Goal: Subscribe to service/newsletter

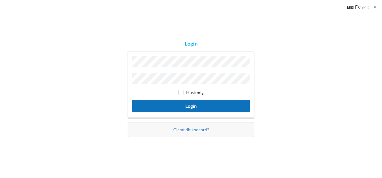
click at [196, 103] on button "Login" at bounding box center [191, 106] width 118 height 12
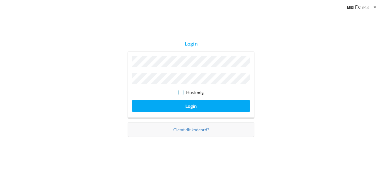
click at [181, 91] on input "checkbox" at bounding box center [180, 92] width 5 height 5
checkbox input "true"
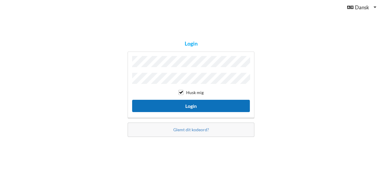
click at [189, 105] on button "Login" at bounding box center [191, 106] width 118 height 12
click at [207, 104] on button "Login" at bounding box center [191, 106] width 118 height 12
click at [191, 105] on button "Login" at bounding box center [191, 106] width 118 height 12
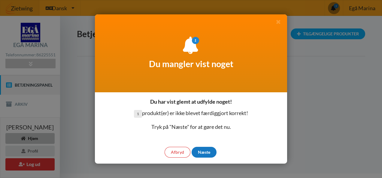
click at [205, 153] on div "Næste" at bounding box center [204, 152] width 25 height 11
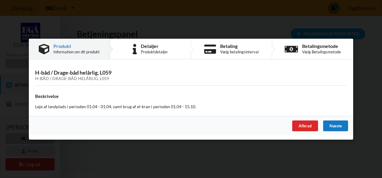
click at [332, 123] on div "Næste" at bounding box center [335, 125] width 25 height 11
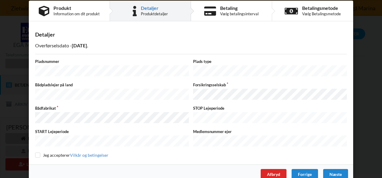
scroll to position [12, 0]
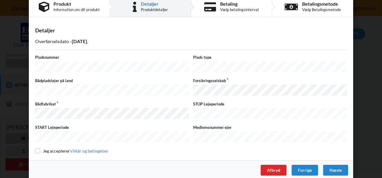
click at [35, 149] on input "checkbox" at bounding box center [37, 151] width 5 height 5
checkbox input "true"
click at [340, 166] on div "Næste" at bounding box center [335, 170] width 25 height 11
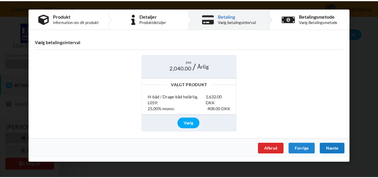
scroll to position [0, 0]
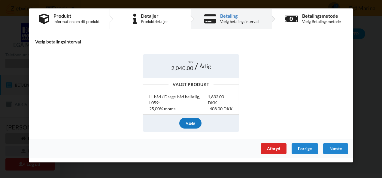
click at [196, 124] on div "Vælg" at bounding box center [190, 123] width 22 height 11
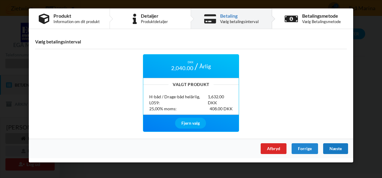
click at [334, 147] on div "Næste" at bounding box center [335, 149] width 25 height 11
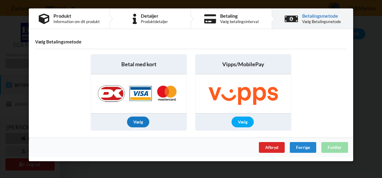
click at [138, 123] on div "Vælg" at bounding box center [138, 122] width 22 height 11
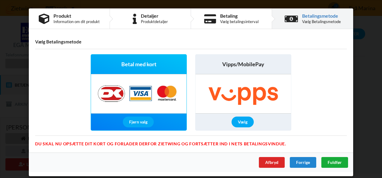
click at [334, 160] on span "Fuldfør" at bounding box center [335, 162] width 14 height 5
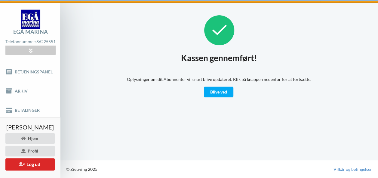
scroll to position [17, 0]
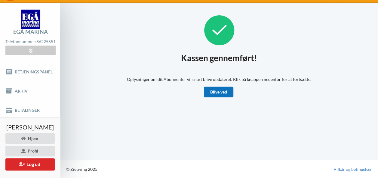
click at [218, 90] on link "Blive ved" at bounding box center [218, 92] width 29 height 11
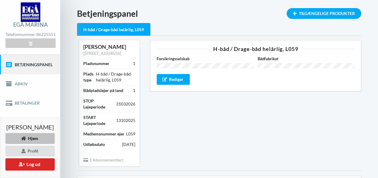
scroll to position [30, 0]
